Goal: Find contact information: Find contact information

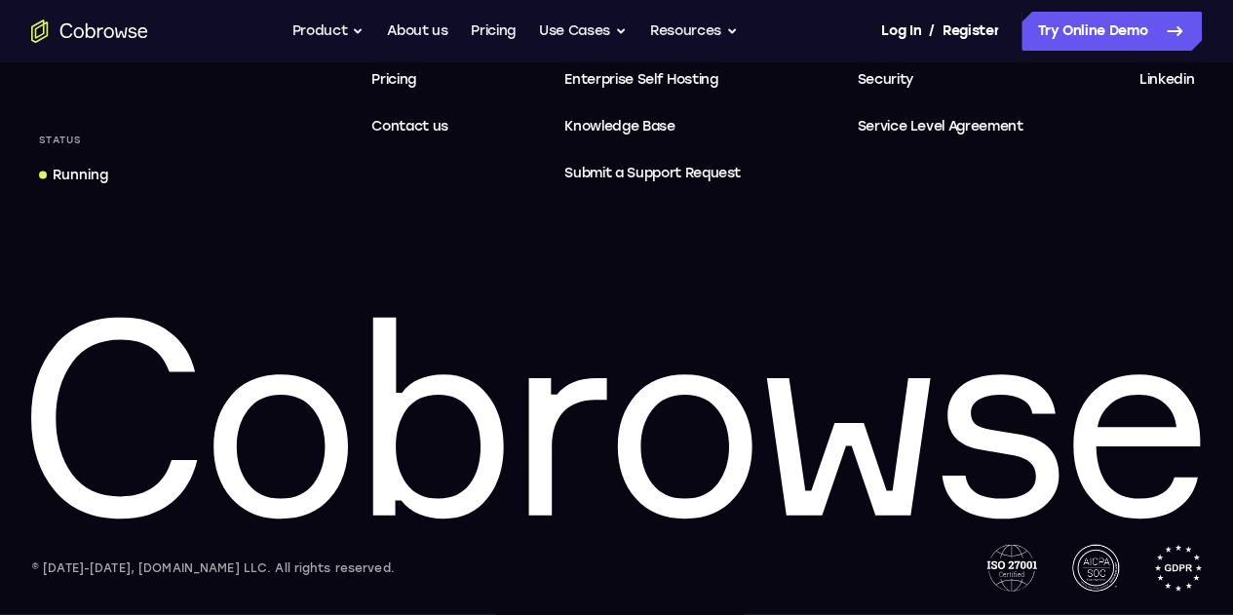
scroll to position [5797, 0]
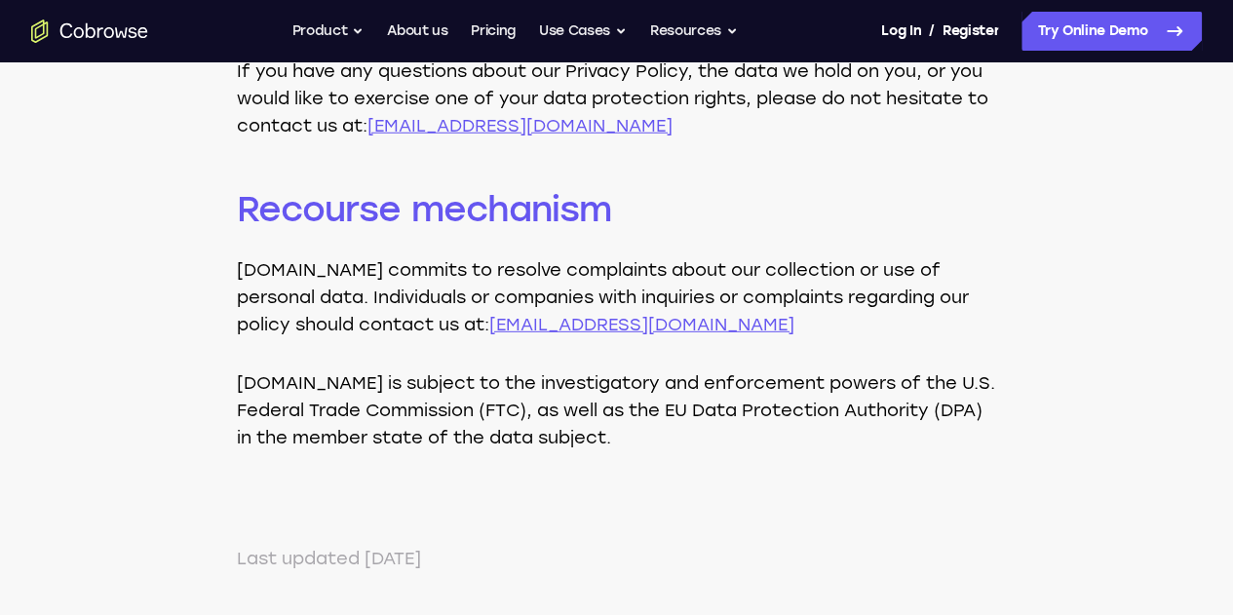
scroll to position [6434, 0]
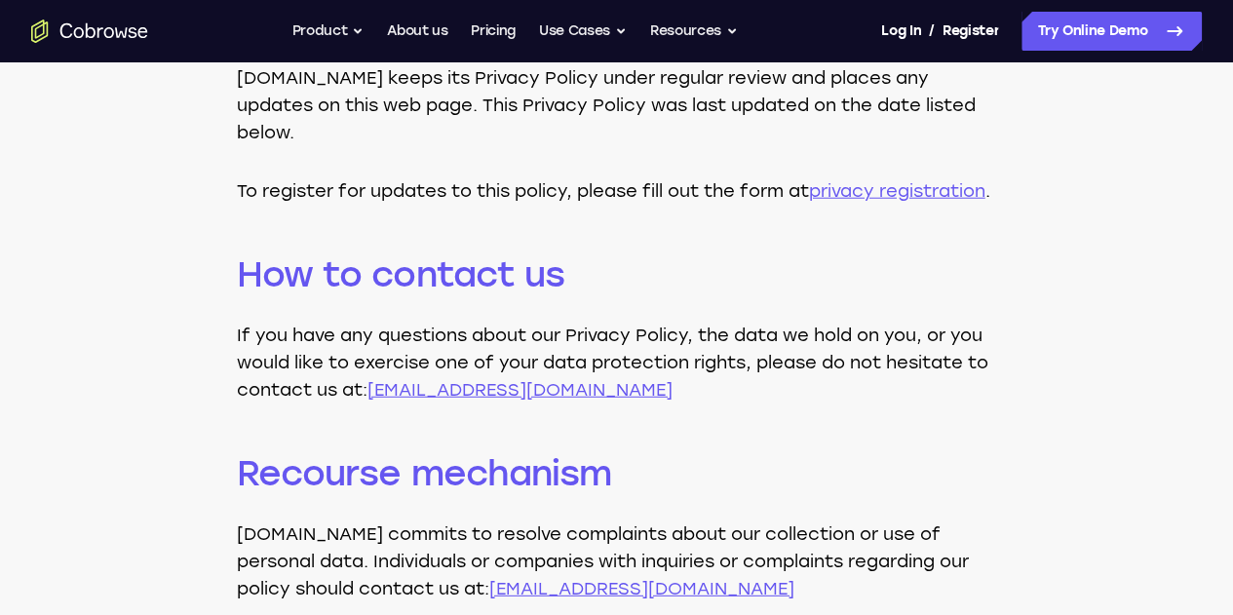
scroll to position [6143, 0]
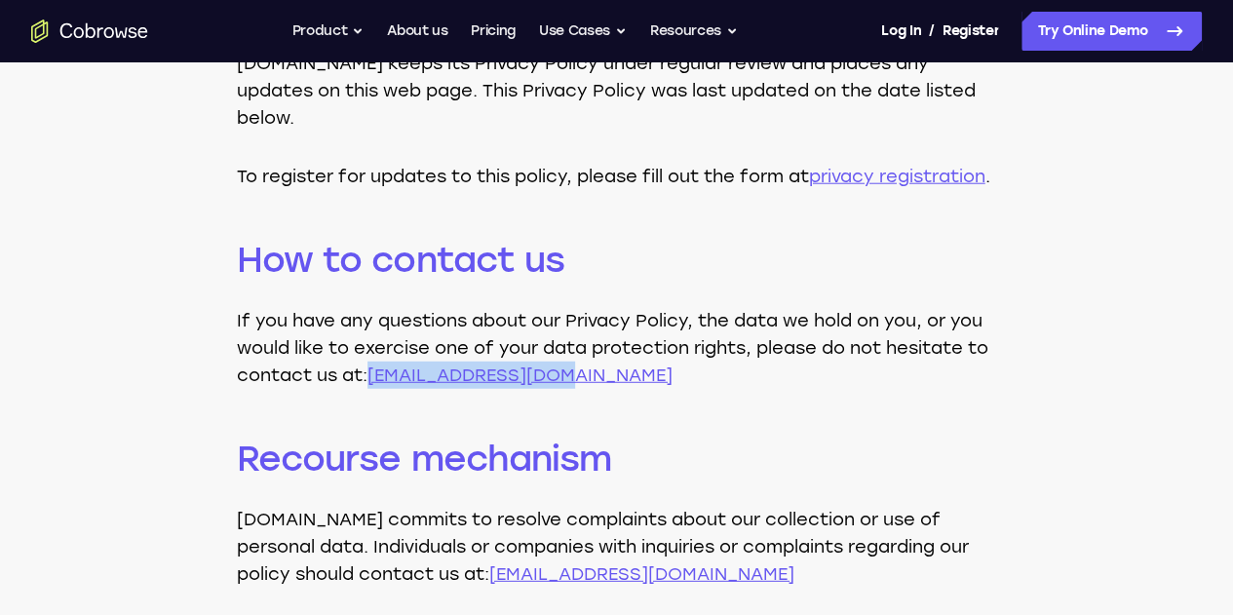
drag, startPoint x: 574, startPoint y: 325, endPoint x: 368, endPoint y: 317, distance: 206.8
click at [368, 316] on p "If you have any questions about our Privacy Policy, the data we hold on you, or…" at bounding box center [617, 348] width 760 height 82
copy link "privacy@cobrowse.io"
